Goal: Task Accomplishment & Management: Manage account settings

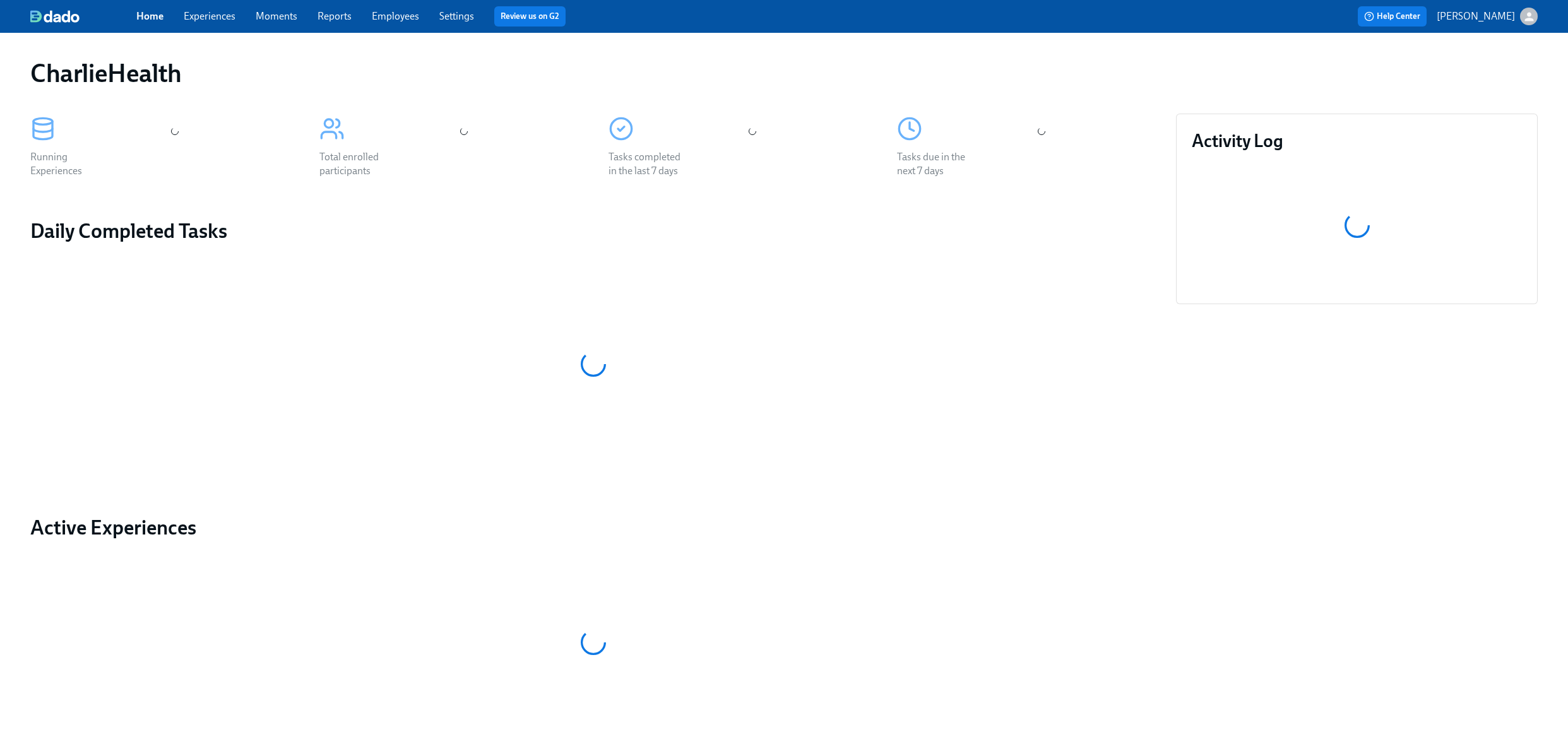
click at [193, 13] on link "Experiences" at bounding box center [209, 16] width 52 height 12
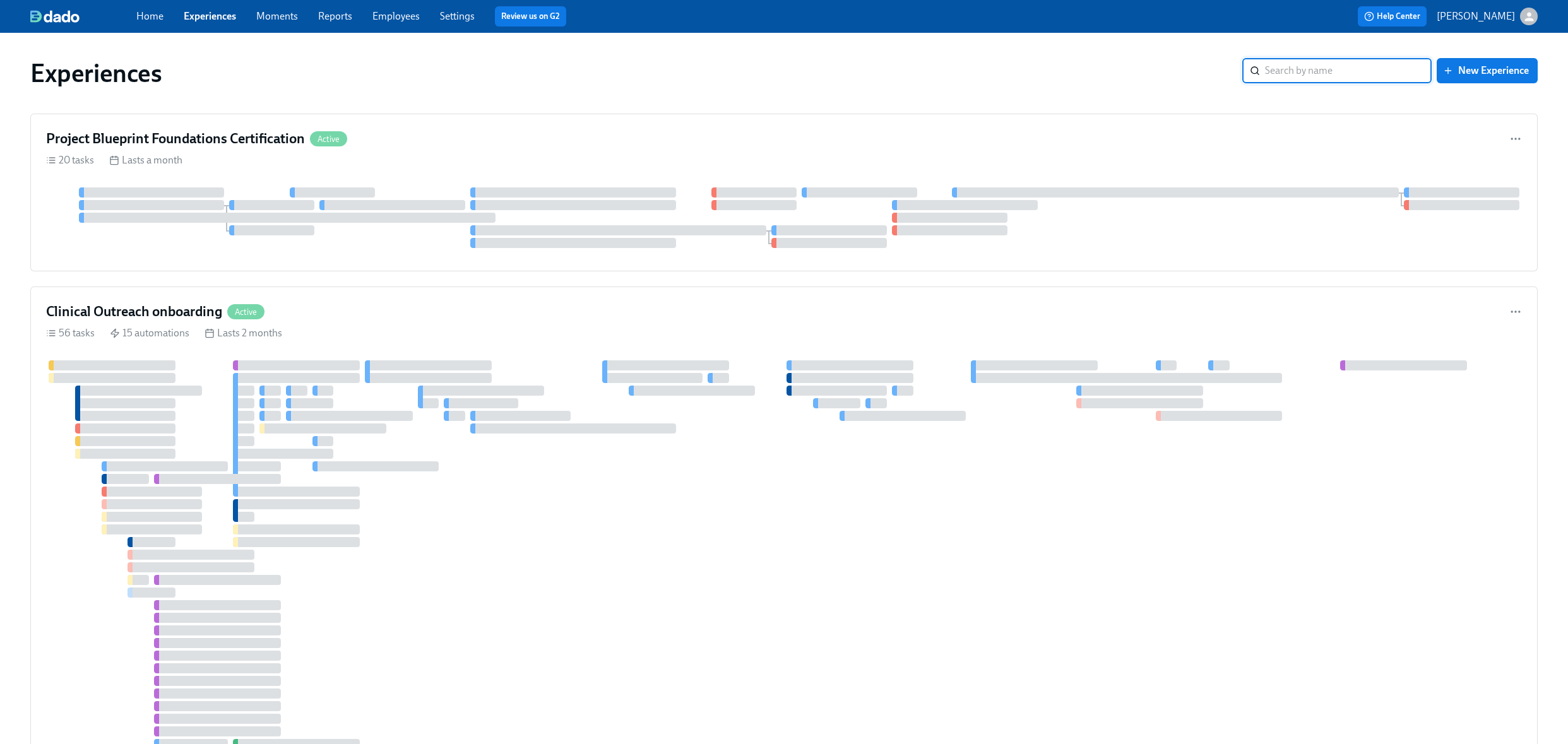
click at [1328, 77] on input "search" at bounding box center [1348, 71] width 167 height 25
type input "gtm"
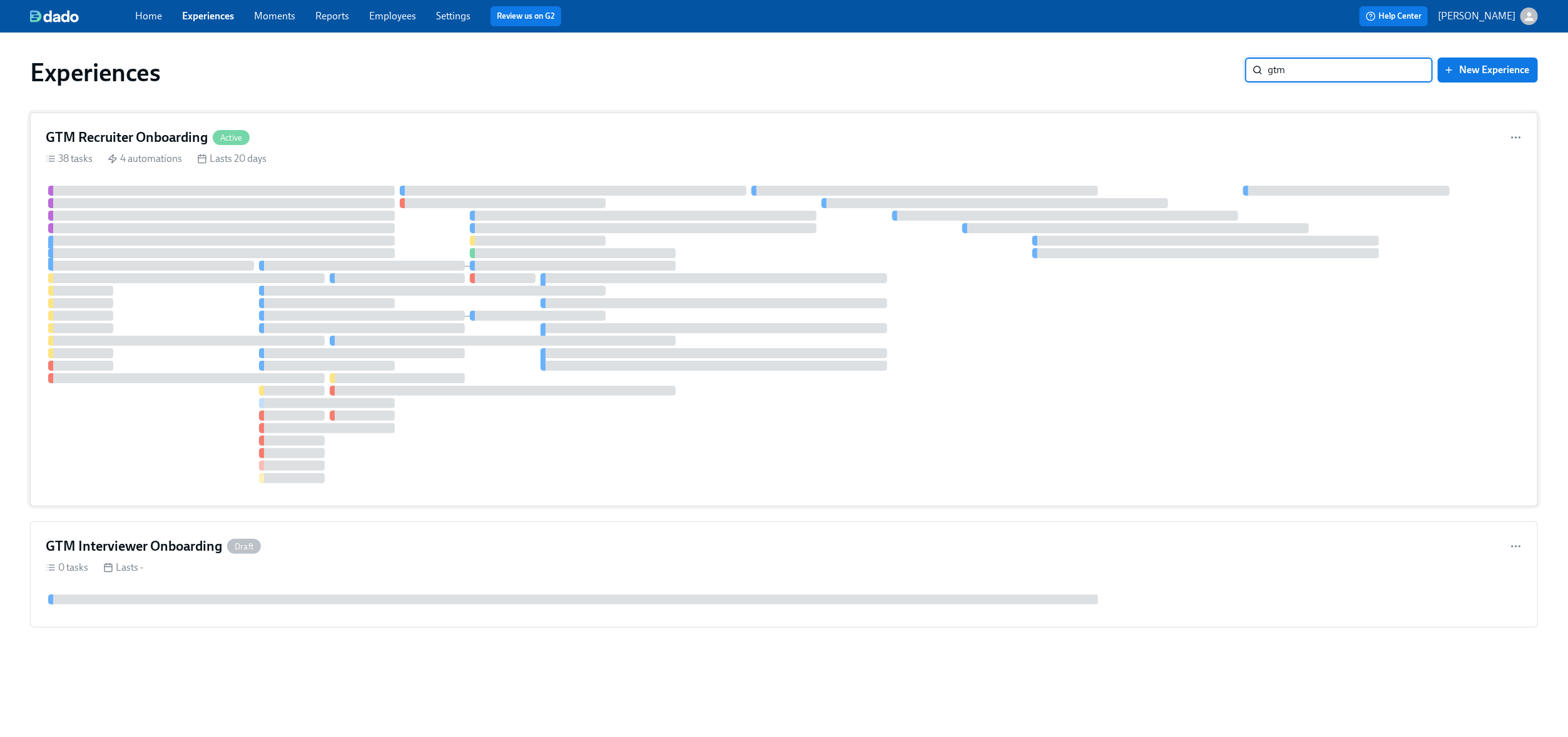
click at [155, 135] on h4 "GTM Recruiter Onboarding" at bounding box center [127, 137] width 162 height 18
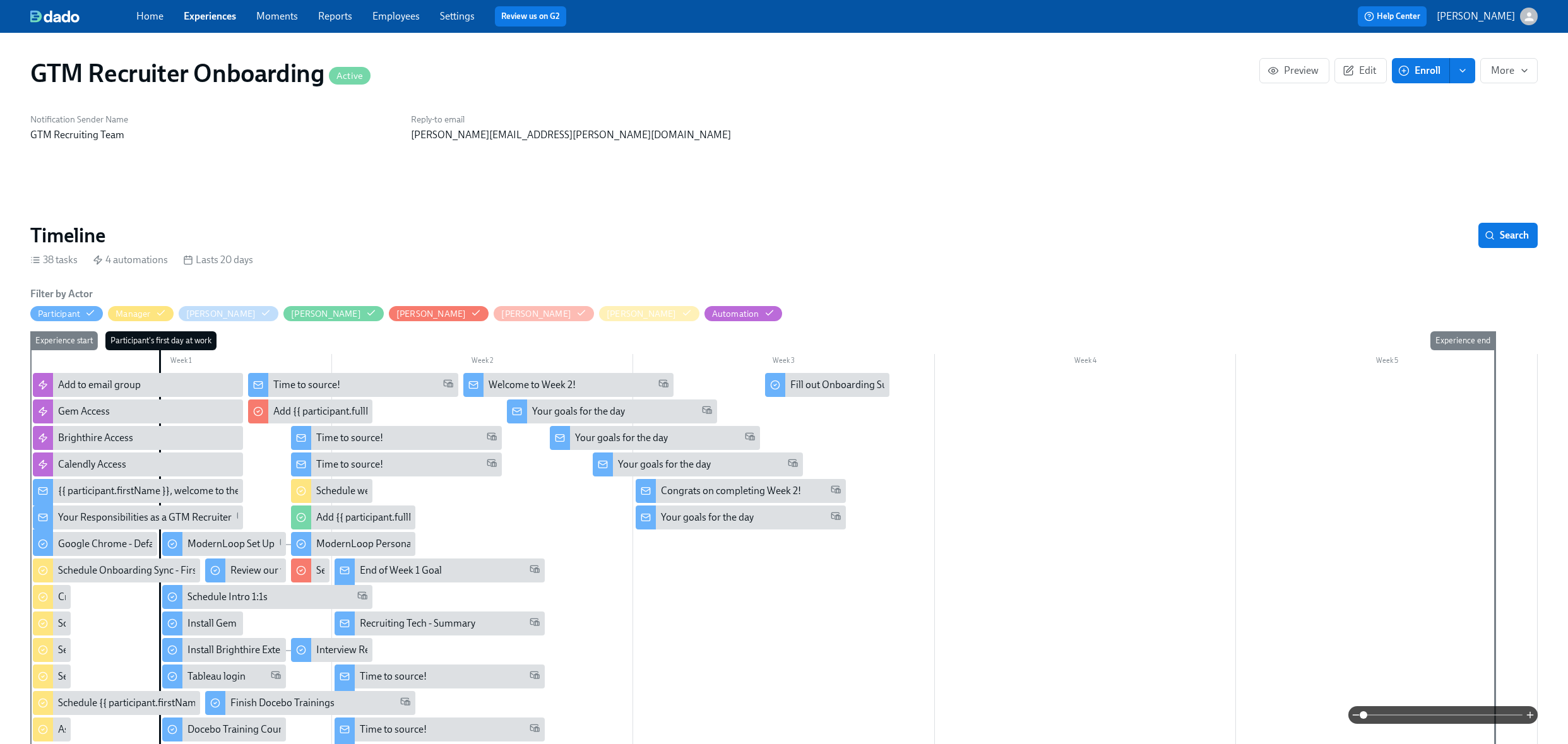
scroll to position [185, 0]
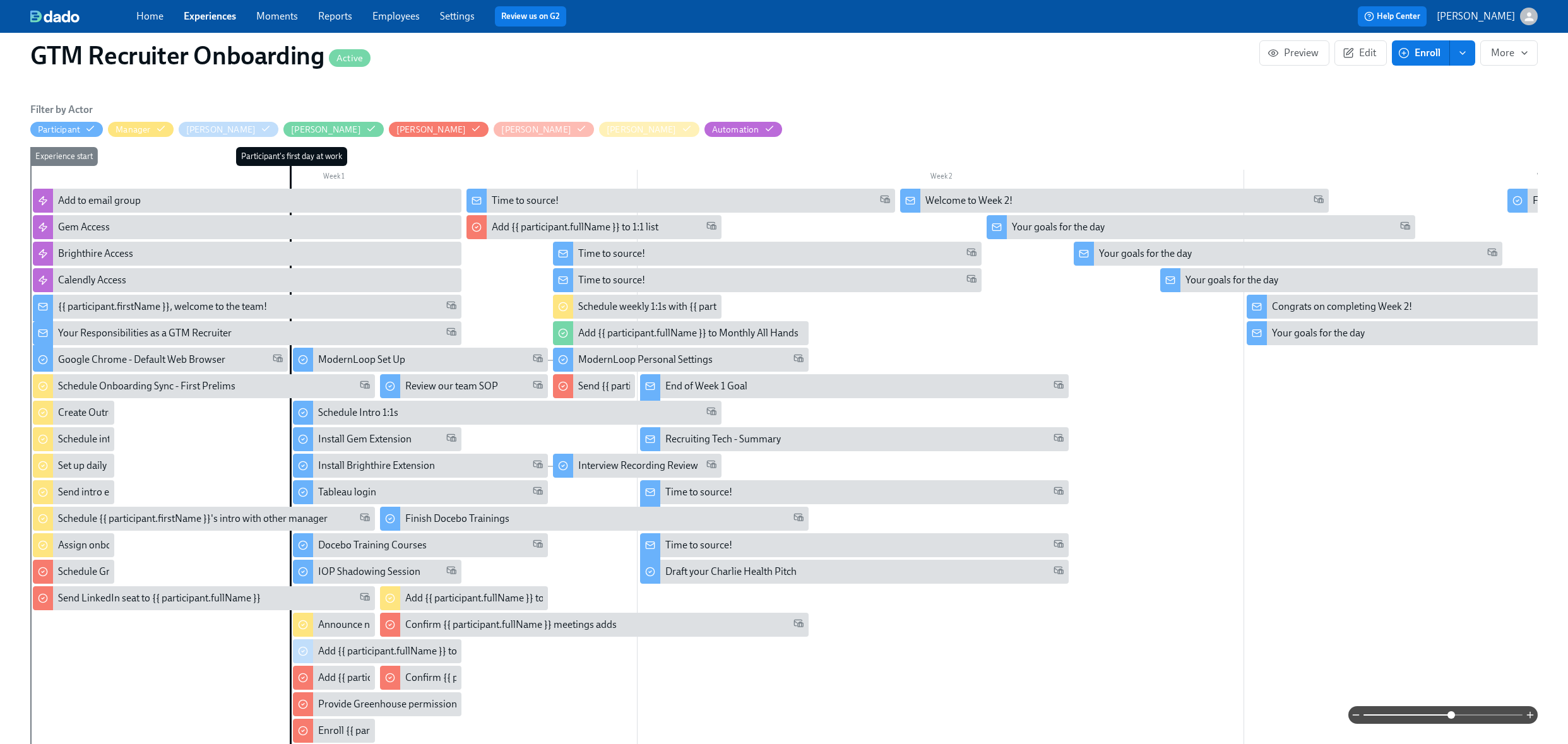
drag, startPoint x: 1363, startPoint y: 716, endPoint x: 1449, endPoint y: 707, distance: 86.5
click at [1449, 711] on span at bounding box center [1451, 715] width 7 height 7
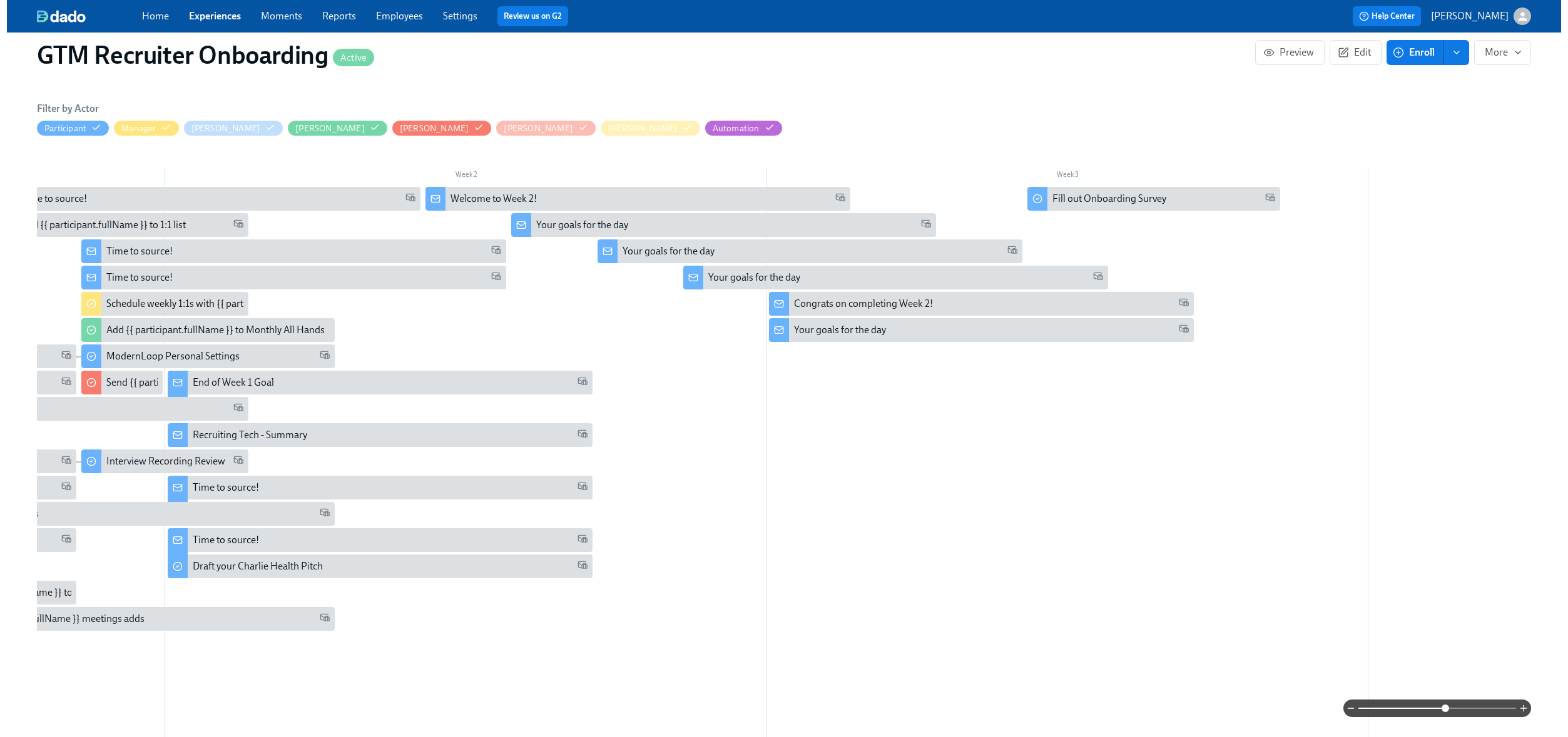
scroll to position [0, 688]
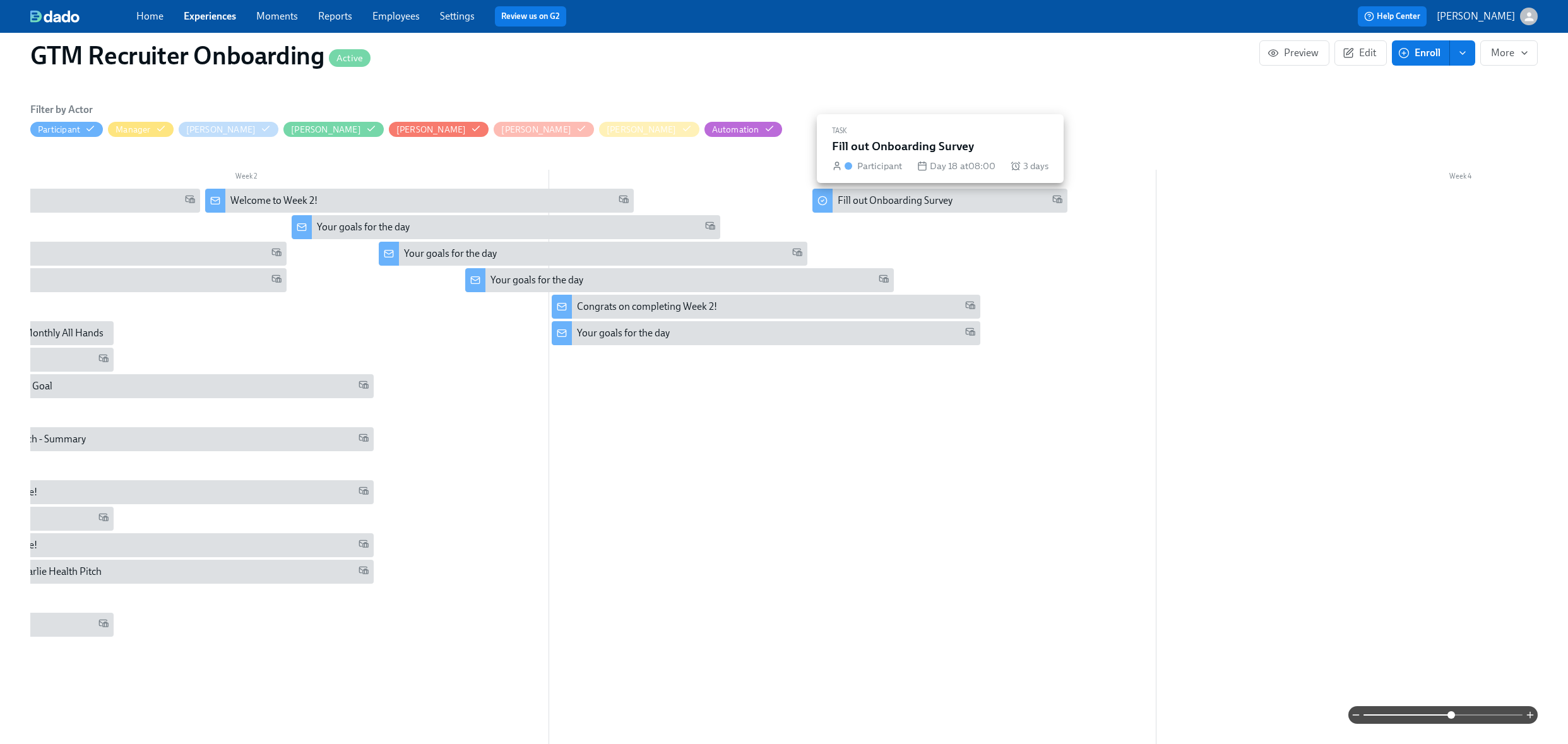
click at [941, 202] on div "Fill out Onboarding Survey" at bounding box center [895, 200] width 115 height 14
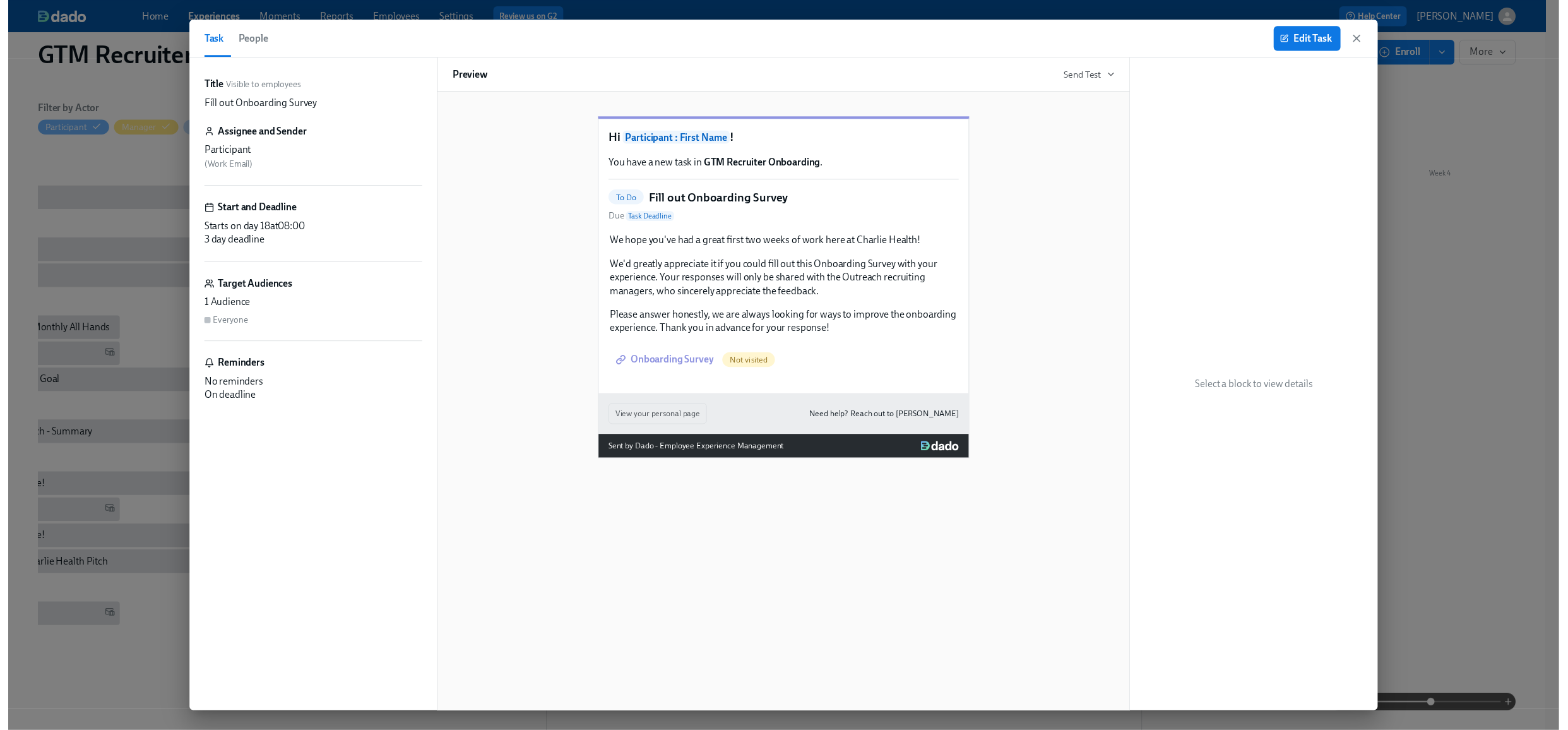
scroll to position [0, 876]
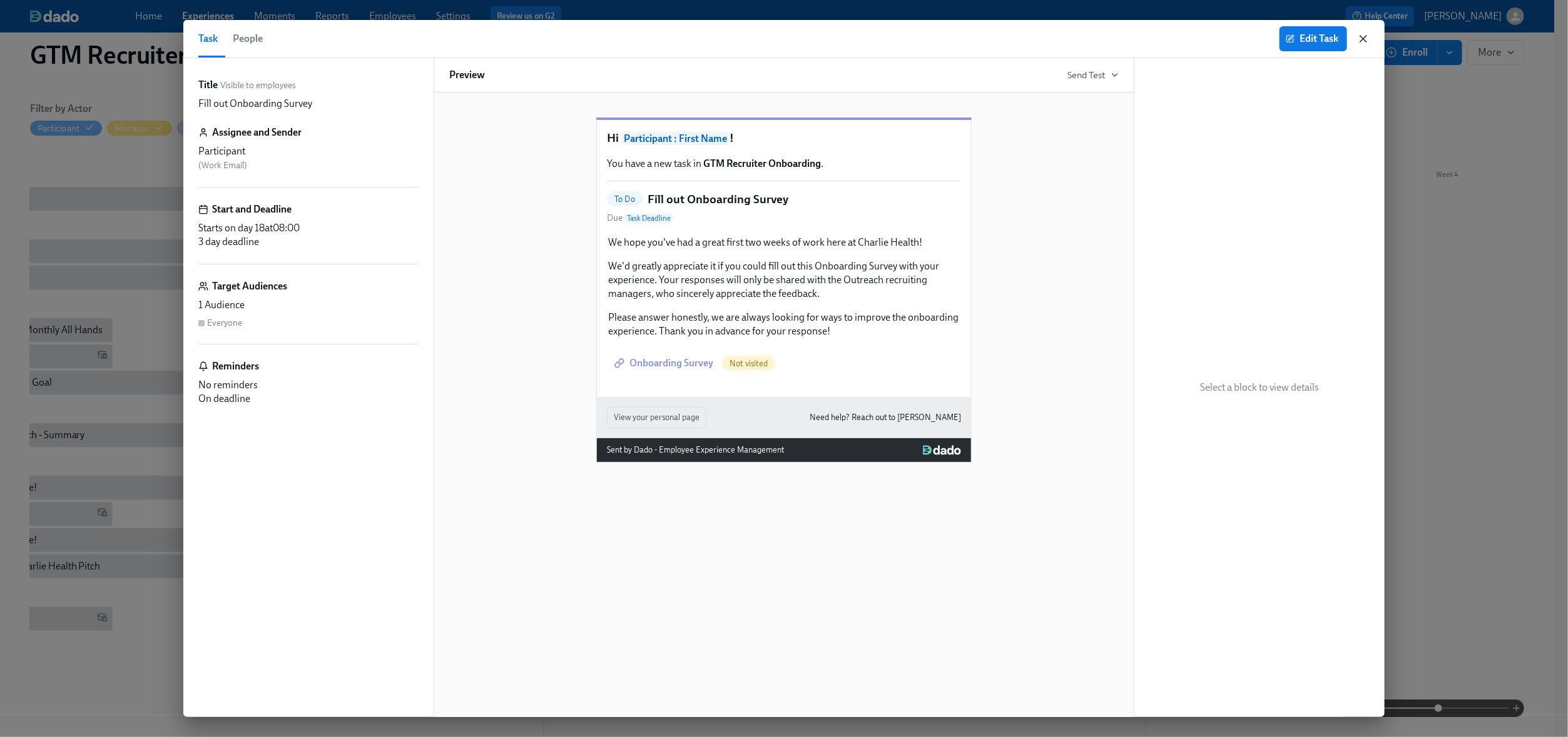
click at [1361, 38] on icon "button" at bounding box center [1363, 38] width 13 height 13
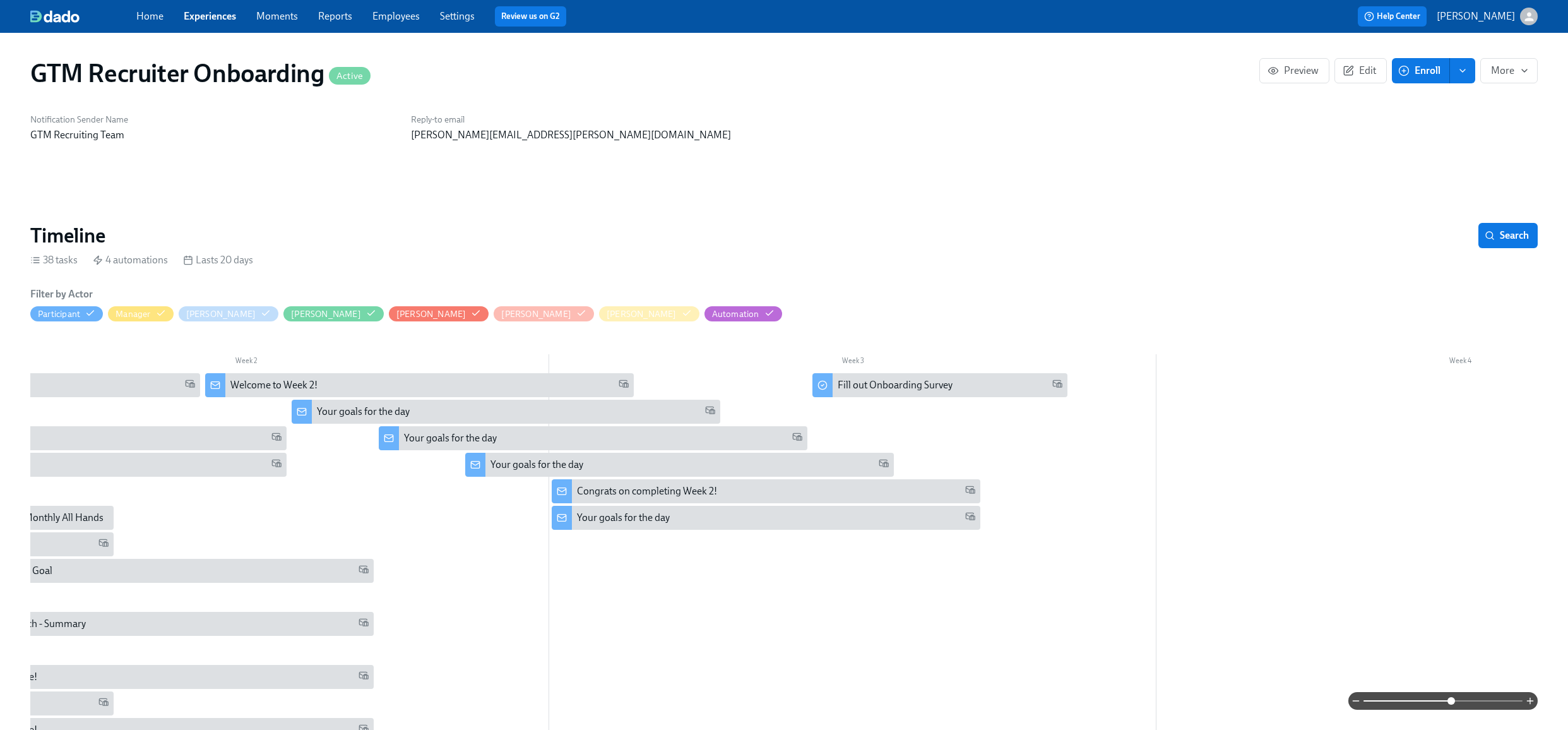
click at [220, 17] on link "Experiences" at bounding box center [210, 16] width 52 height 12
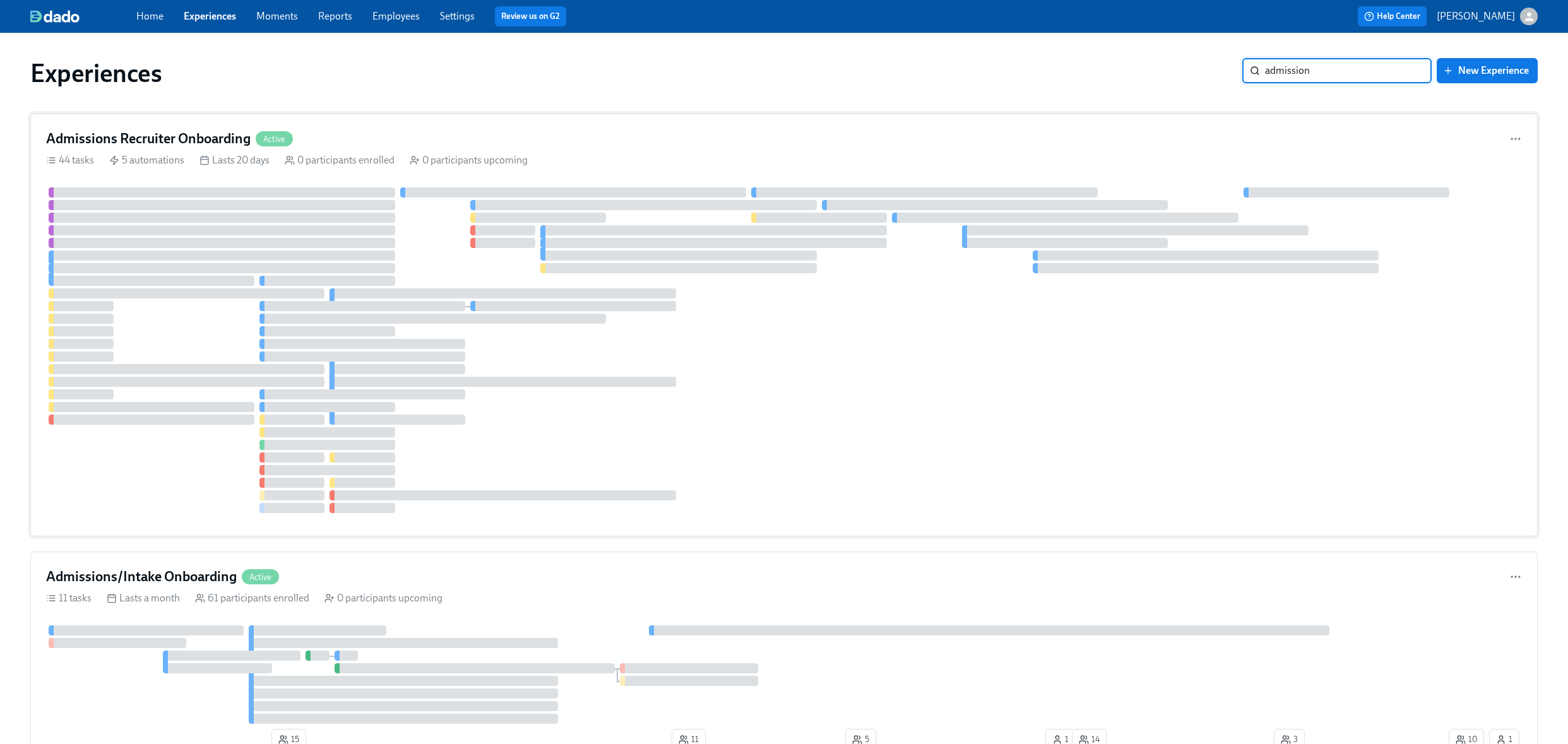
type input "admission"
click at [395, 127] on div "Admissions Recruiter Onboarding Active 44 tasks 5 automations Lasts 20 days 0 p…" at bounding box center [784, 325] width 1507 height 423
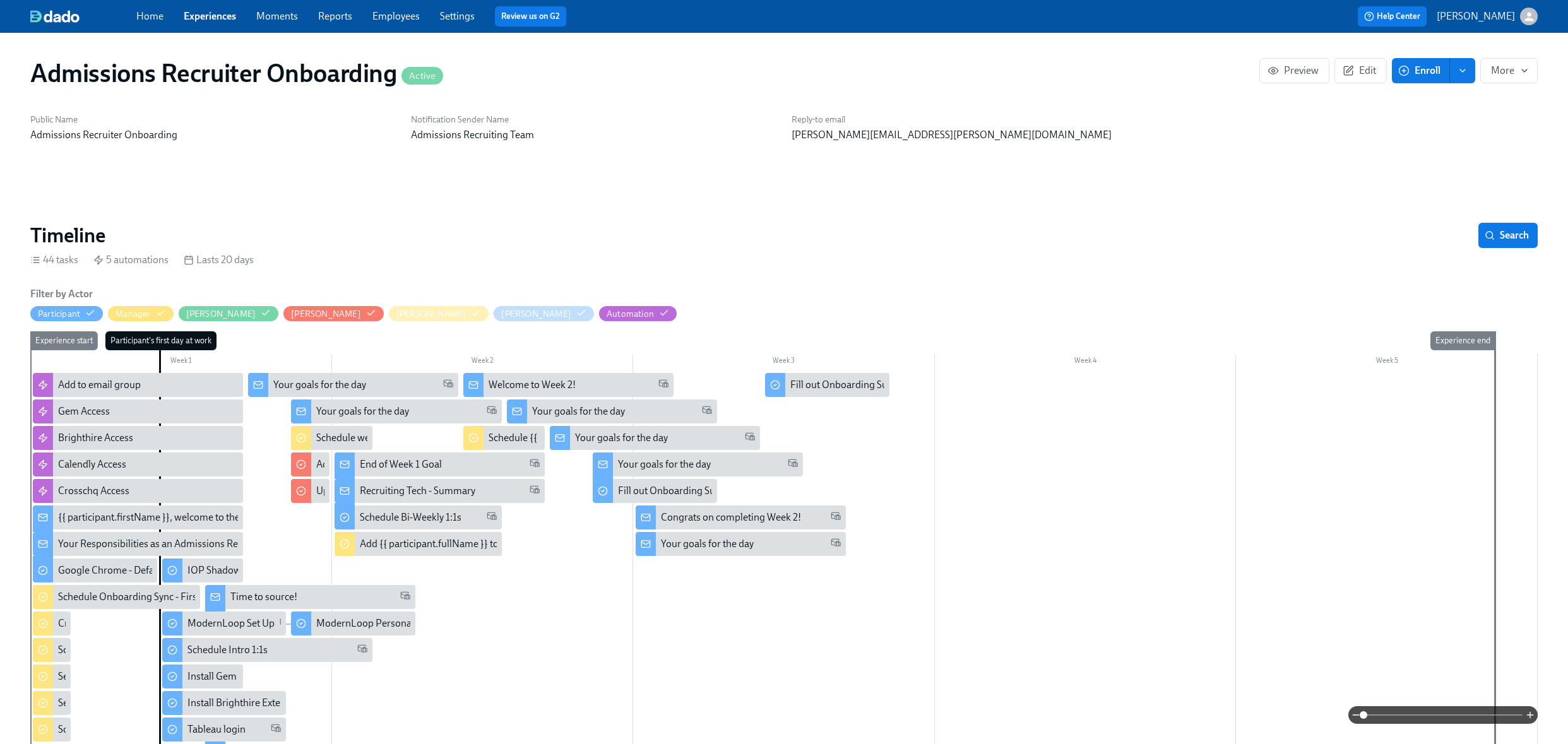
click at [1466, 72] on icon "enroll" at bounding box center [1463, 71] width 10 height 10
click at [1518, 123] on div "Public Name Admissions Recruiter Onboarding Notification Sender Name Admissions…" at bounding box center [784, 128] width 1522 height 43
click at [1516, 71] on span "More" at bounding box center [1509, 70] width 36 height 13
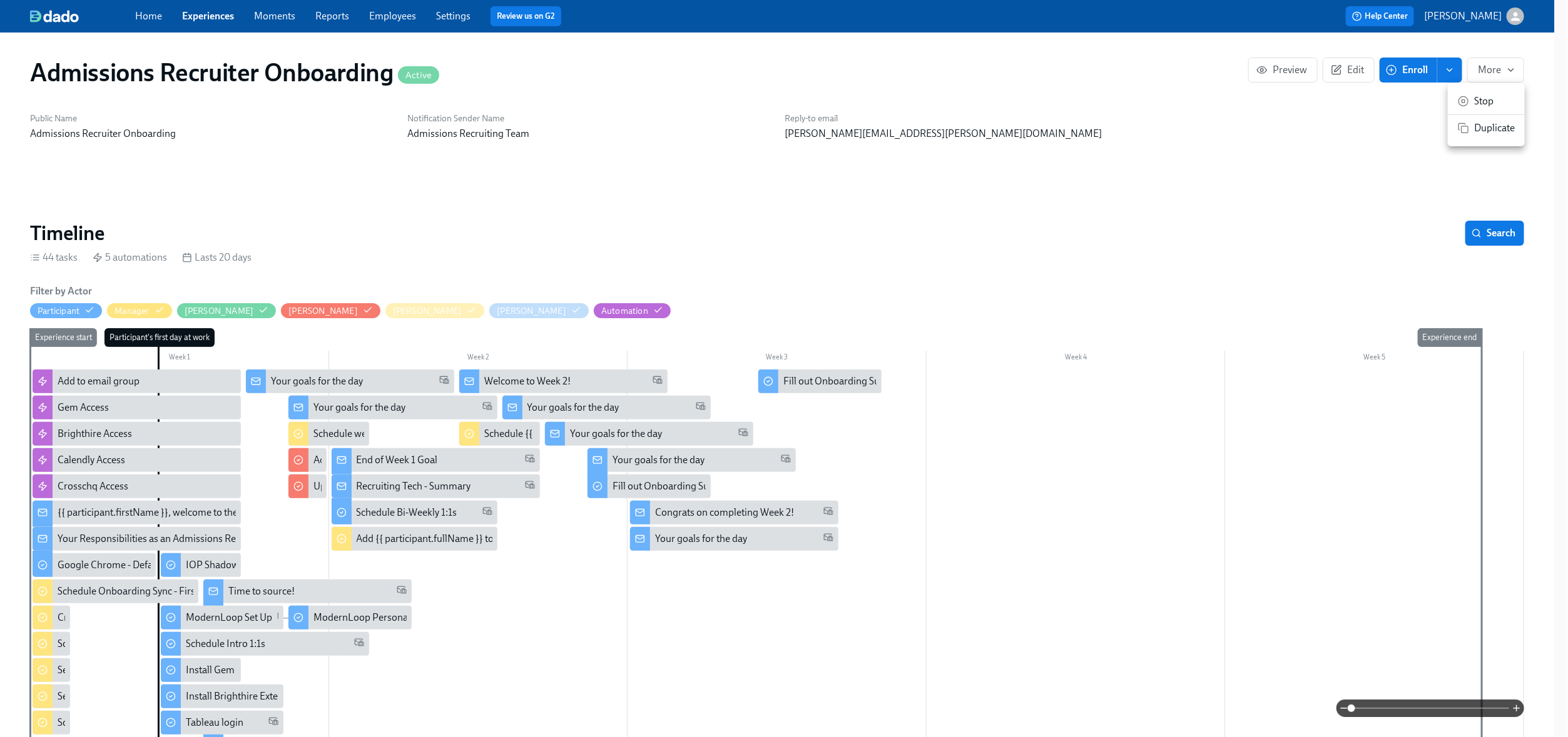
click at [1351, 167] on div at bounding box center [784, 368] width 1568 height 737
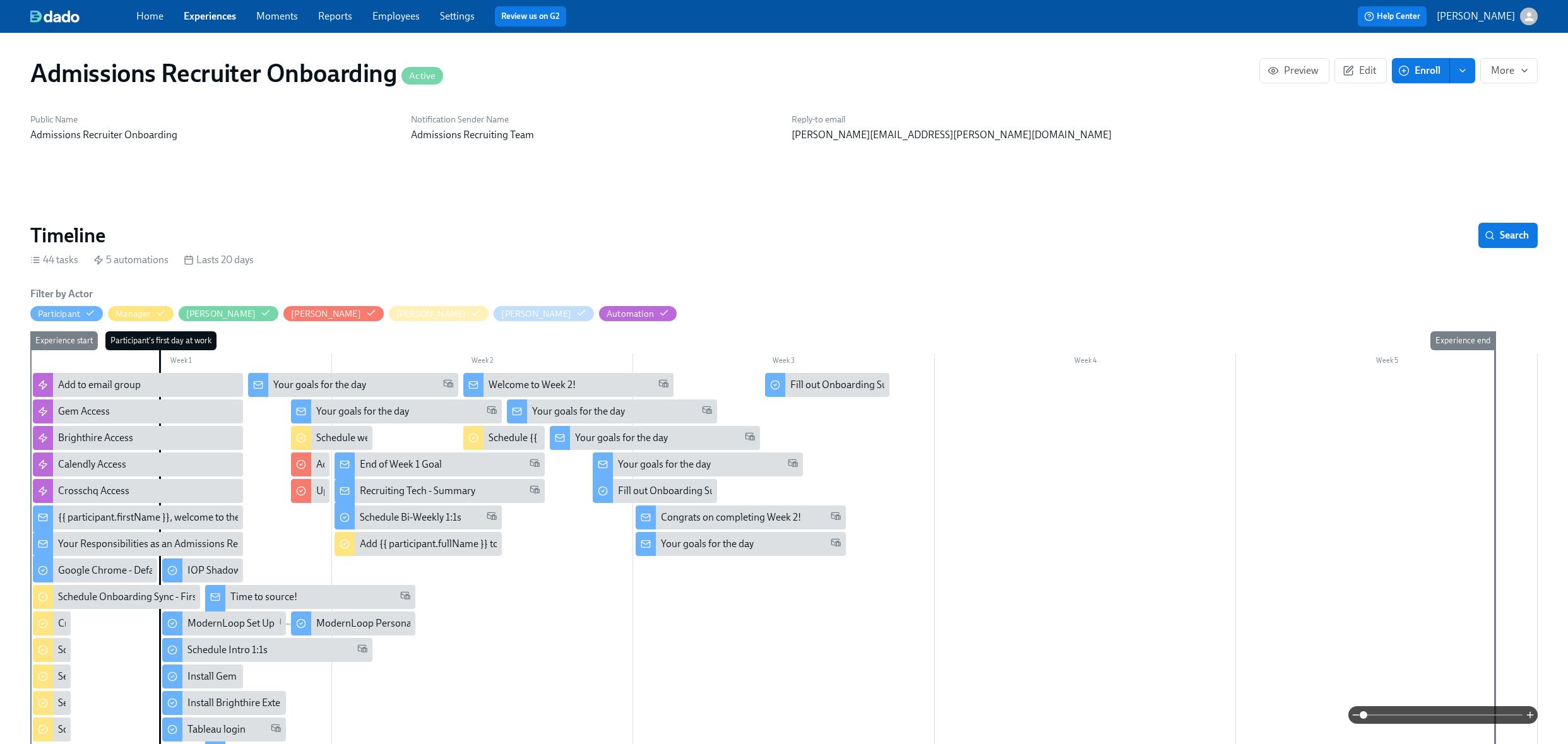
click at [217, 17] on link "Experiences" at bounding box center [210, 16] width 52 height 12
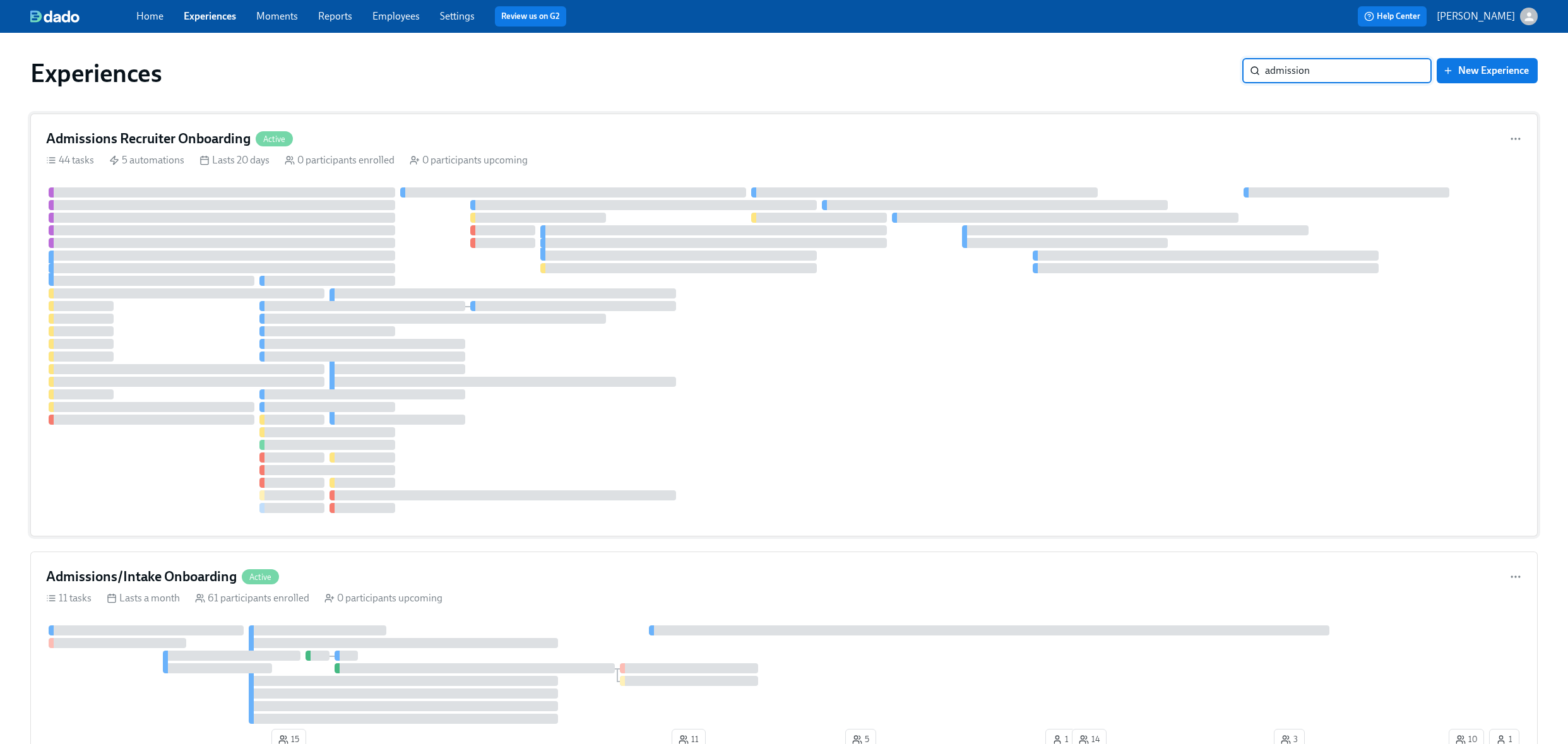
type input "admission"
click at [323, 146] on div "Admissions Recruiter Onboarding Active" at bounding box center [784, 138] width 1476 height 19
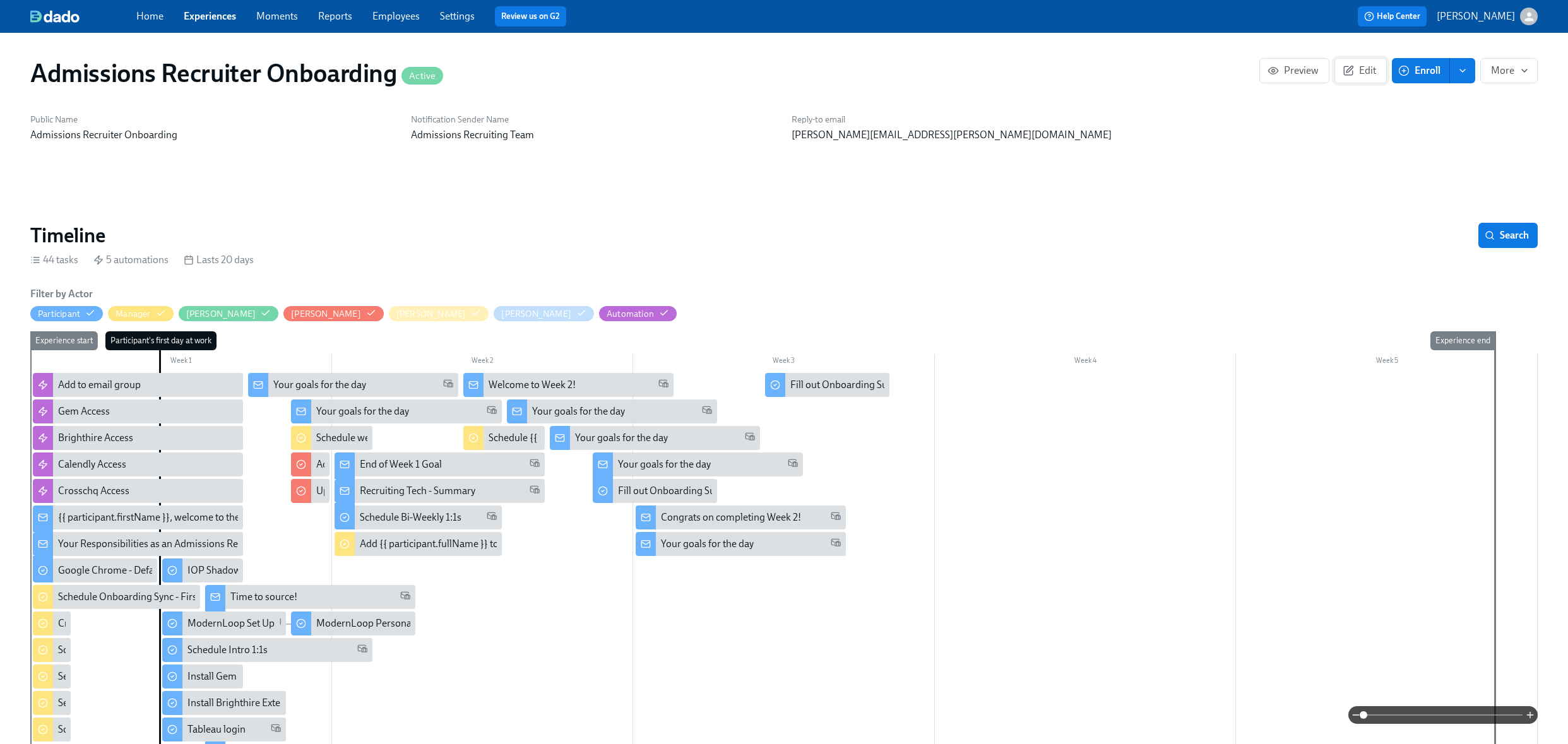
click at [1341, 78] on button "Edit" at bounding box center [1360, 71] width 52 height 25
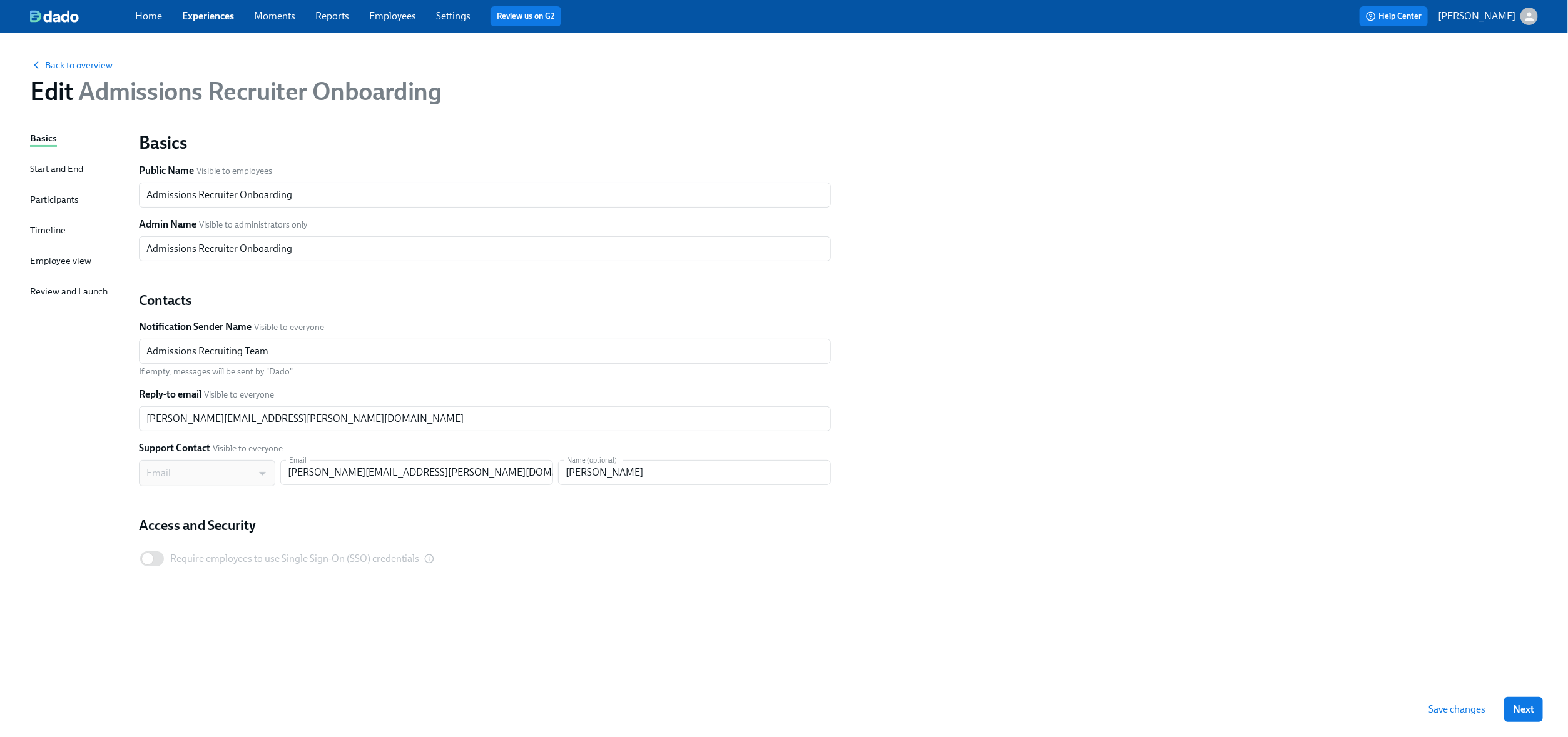
click at [64, 195] on div "Participants" at bounding box center [54, 199] width 48 height 14
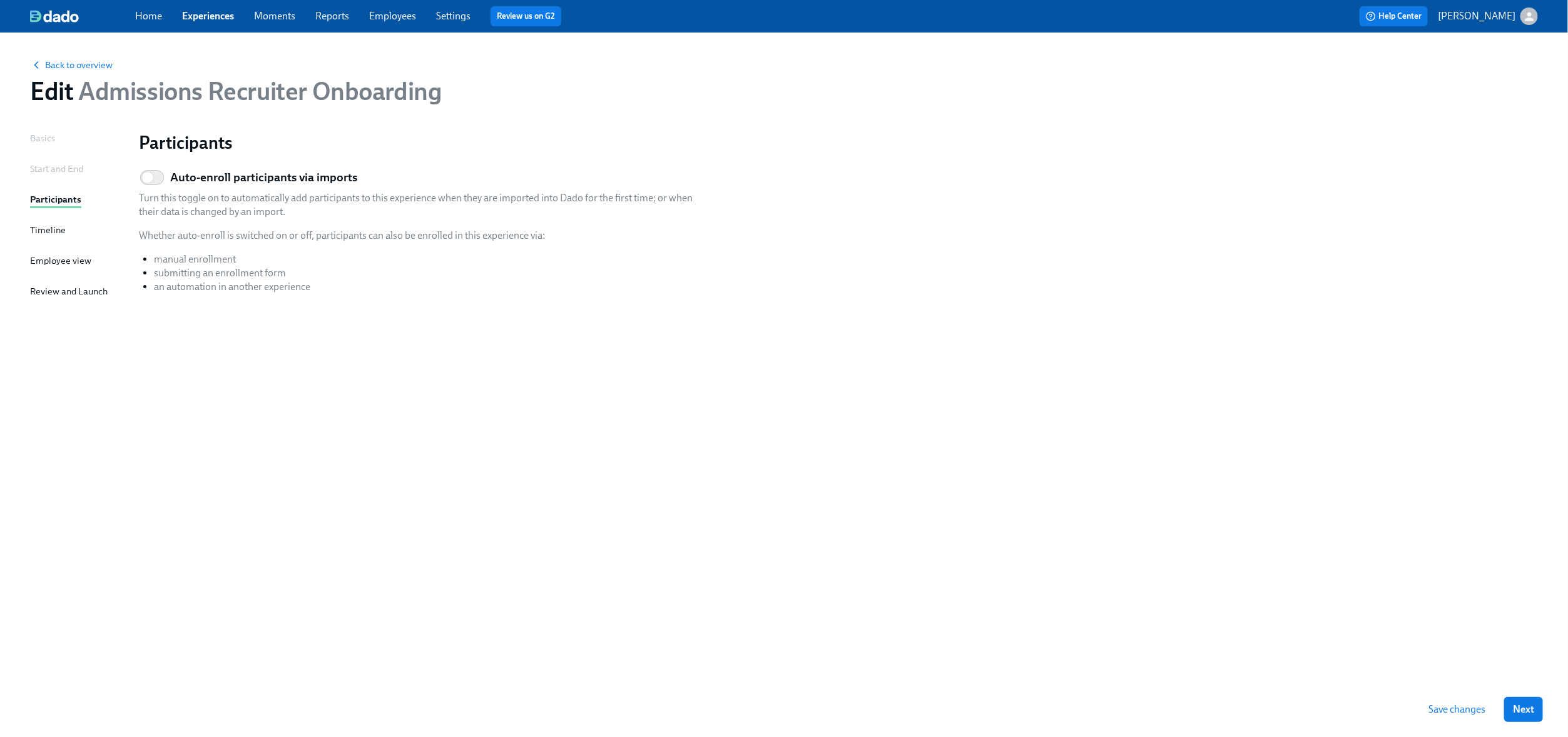
click at [54, 220] on div "Basics Start and End Participants Timeline Employee view Review and Launch" at bounding box center [77, 406] width 94 height 551
click at [54, 225] on div "Timeline" at bounding box center [48, 230] width 36 height 14
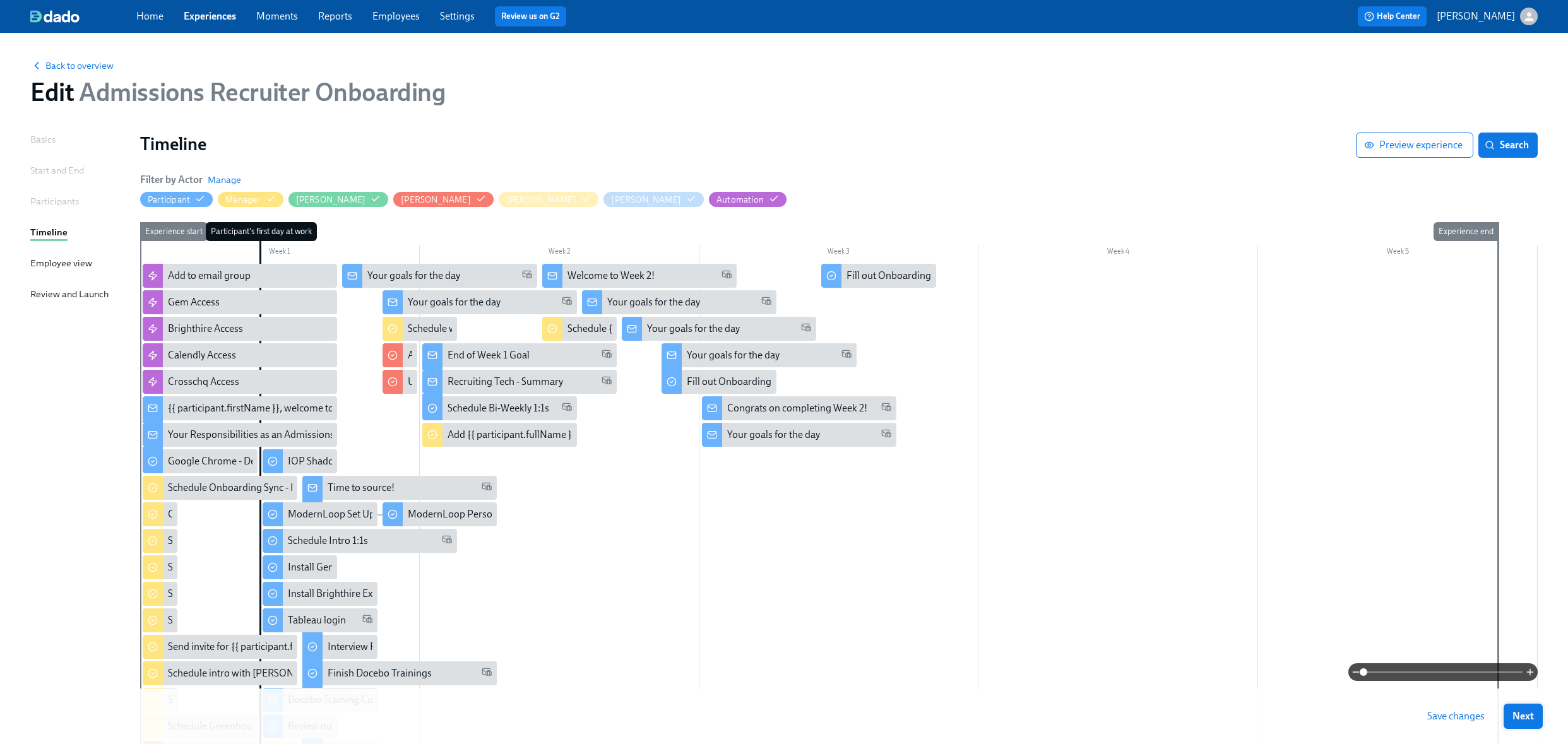
click at [1535, 704] on button "Next" at bounding box center [1523, 716] width 39 height 25
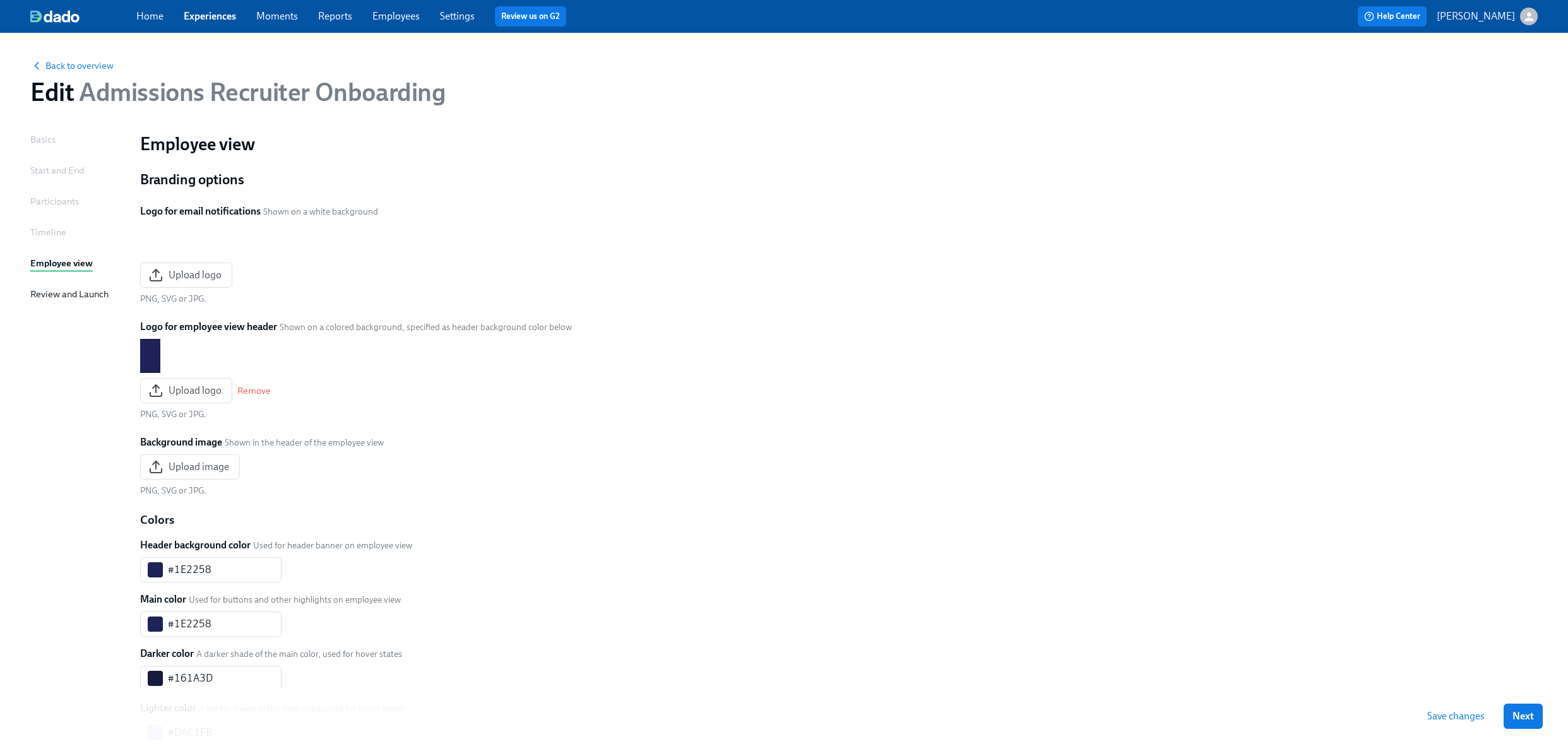
click at [1526, 719] on span "Next" at bounding box center [1523, 716] width 22 height 13
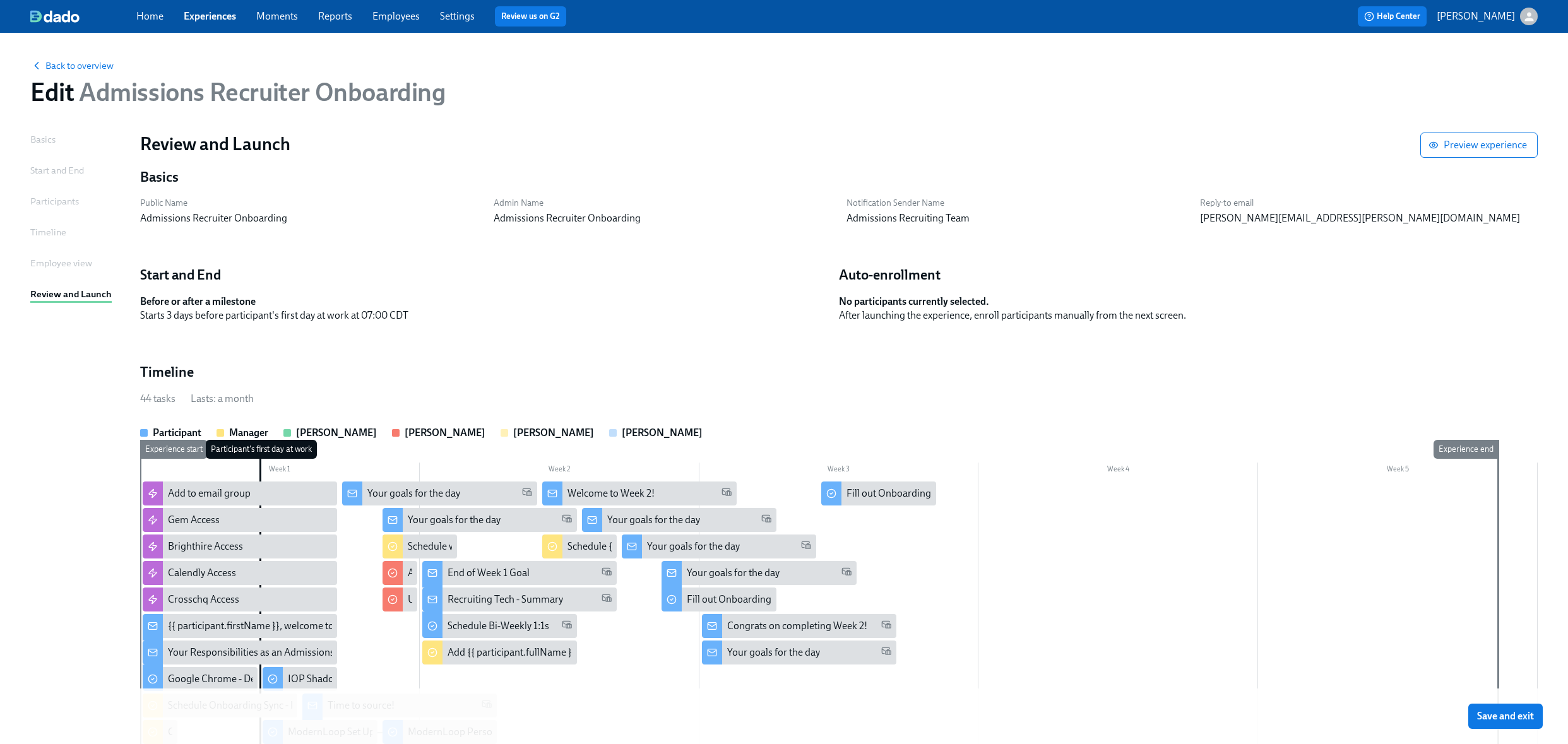
click at [1526, 719] on span "Save and exit" at bounding box center [1505, 716] width 57 height 13
